Goal: Task Accomplishment & Management: Manage account settings

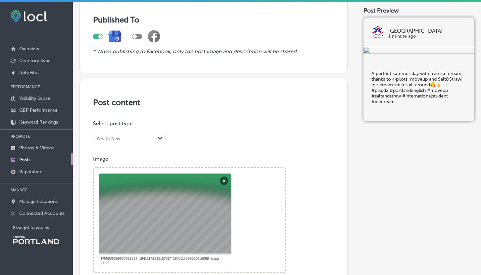
scroll to position [50, 0]
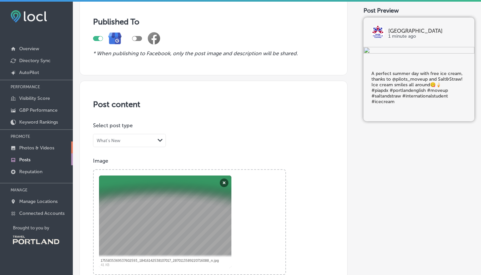
click at [33, 146] on p "Photos & Videos" at bounding box center [36, 148] width 35 height 6
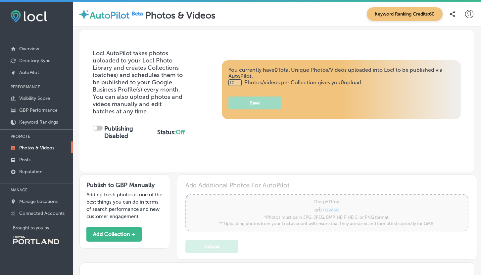
scroll to position [2, 0]
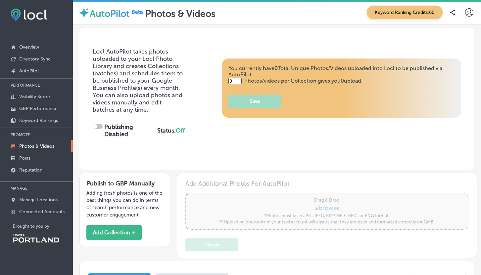
type input "5"
checkbox input "true"
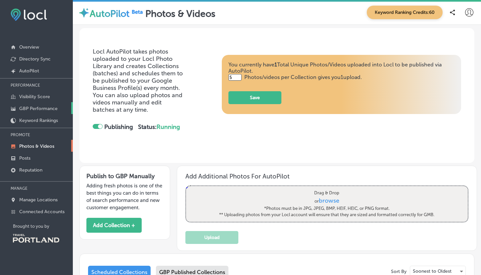
click at [30, 108] on p "GBP Performance" at bounding box center [38, 109] width 38 height 6
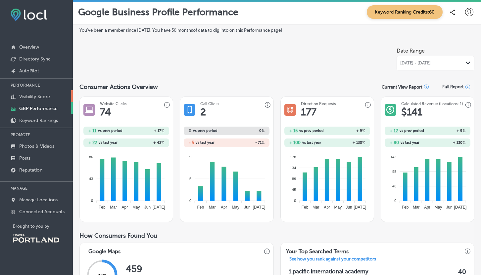
click at [46, 96] on p "Visibility Score" at bounding box center [34, 97] width 31 height 6
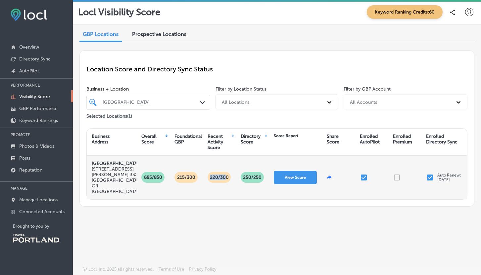
drag, startPoint x: 210, startPoint y: 179, endPoint x: 227, endPoint y: 179, distance: 16.9
click at [227, 179] on p "220/300" at bounding box center [219, 177] width 24 height 11
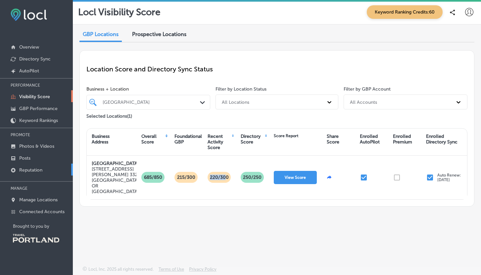
click at [35, 168] on p "Reputation" at bounding box center [30, 170] width 23 height 6
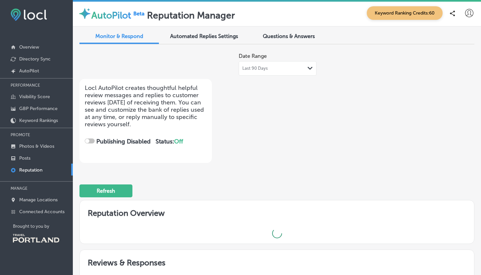
checkbox input "true"
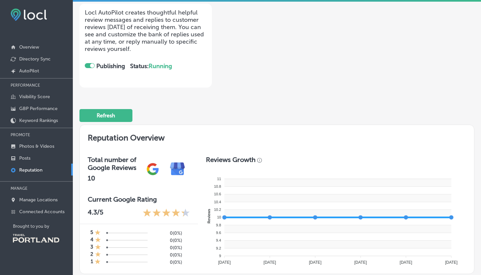
click at [153, 161] on img at bounding box center [152, 169] width 25 height 25
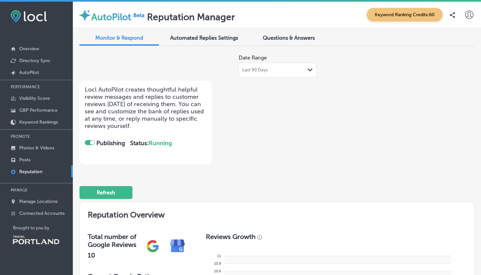
click at [204, 37] on span "Automated Replies Settings" at bounding box center [204, 38] width 68 height 6
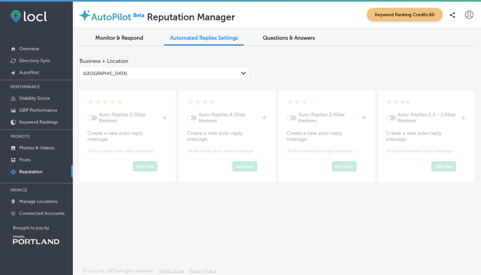
type textarea "x"
checkbox input "true"
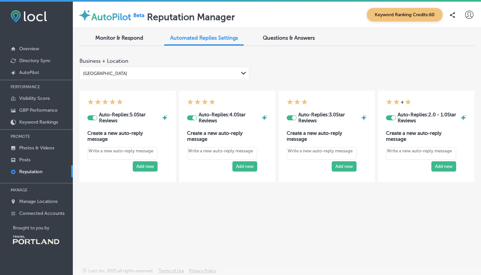
type textarea "x"
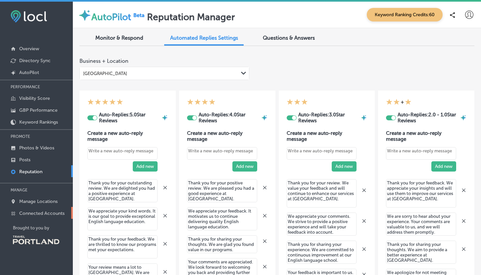
click at [32, 211] on p "Connected Accounts" at bounding box center [41, 214] width 45 height 6
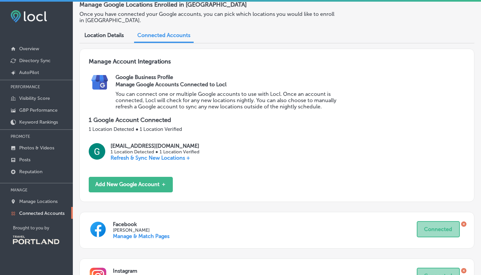
scroll to position [103, 0]
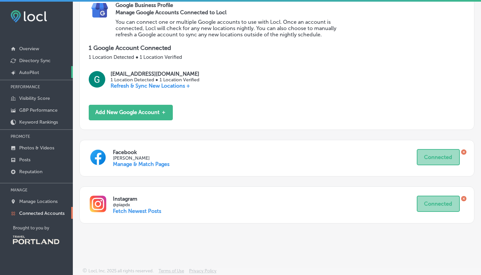
click at [31, 69] on link "Created by potrace 1.10, written by [PERSON_NAME] [DATE]-[DATE] AutoPilot" at bounding box center [36, 72] width 73 height 12
